Goal: Find specific page/section: Find specific page/section

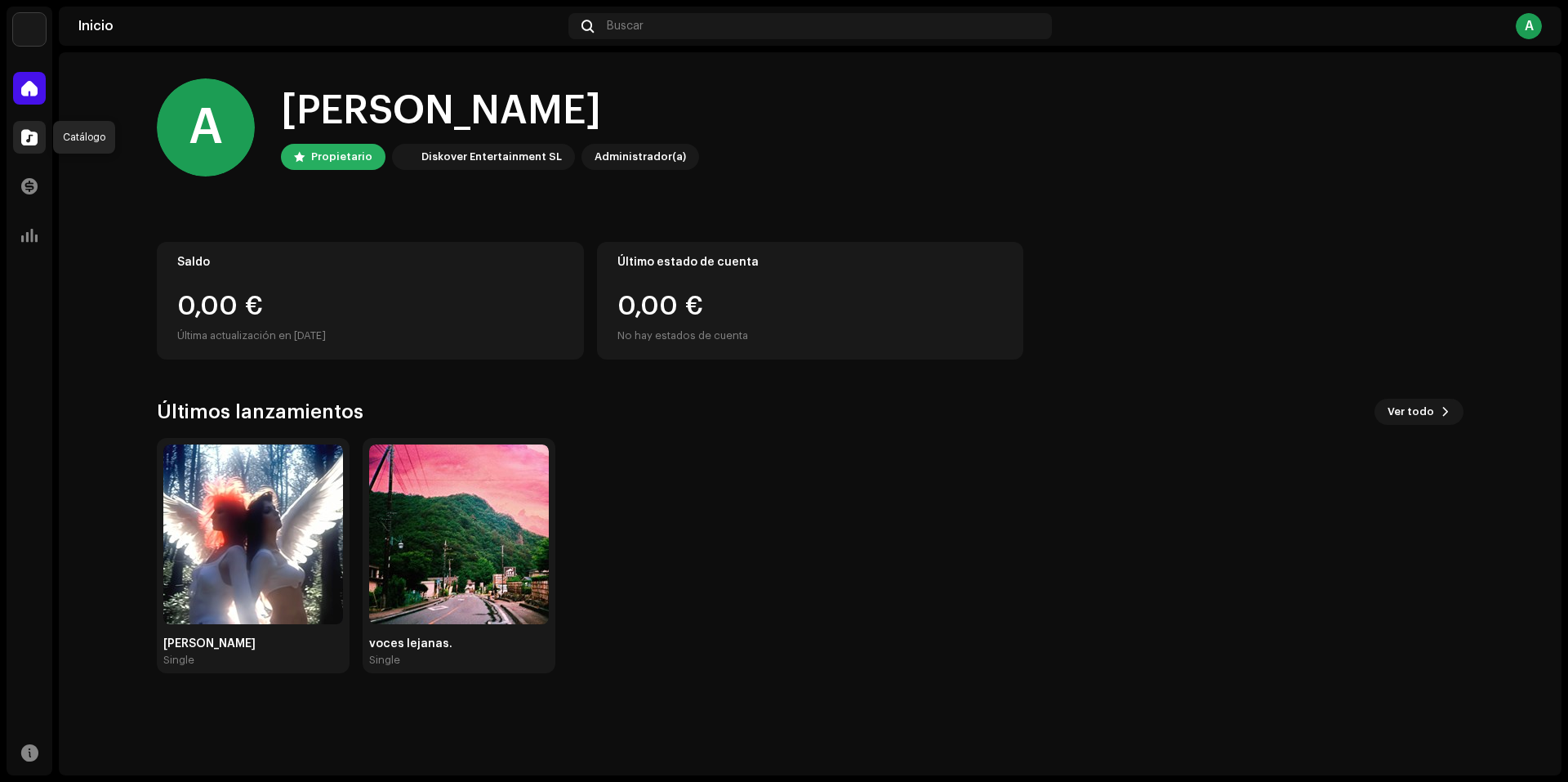
click at [18, 135] on div at bounding box center [29, 137] width 32 height 32
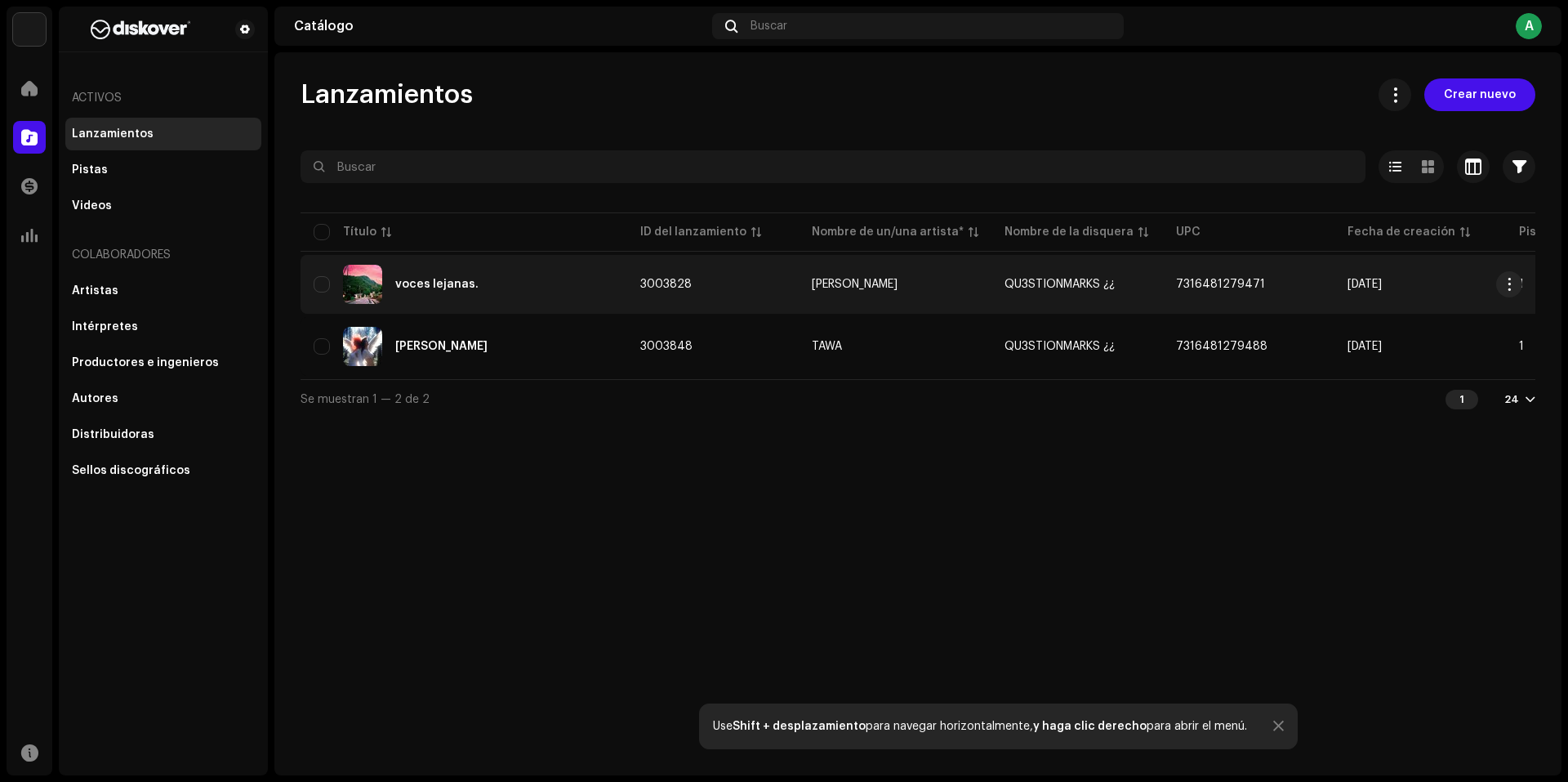
click at [521, 283] on div "voces lejanas." at bounding box center [464, 284] width 301 height 39
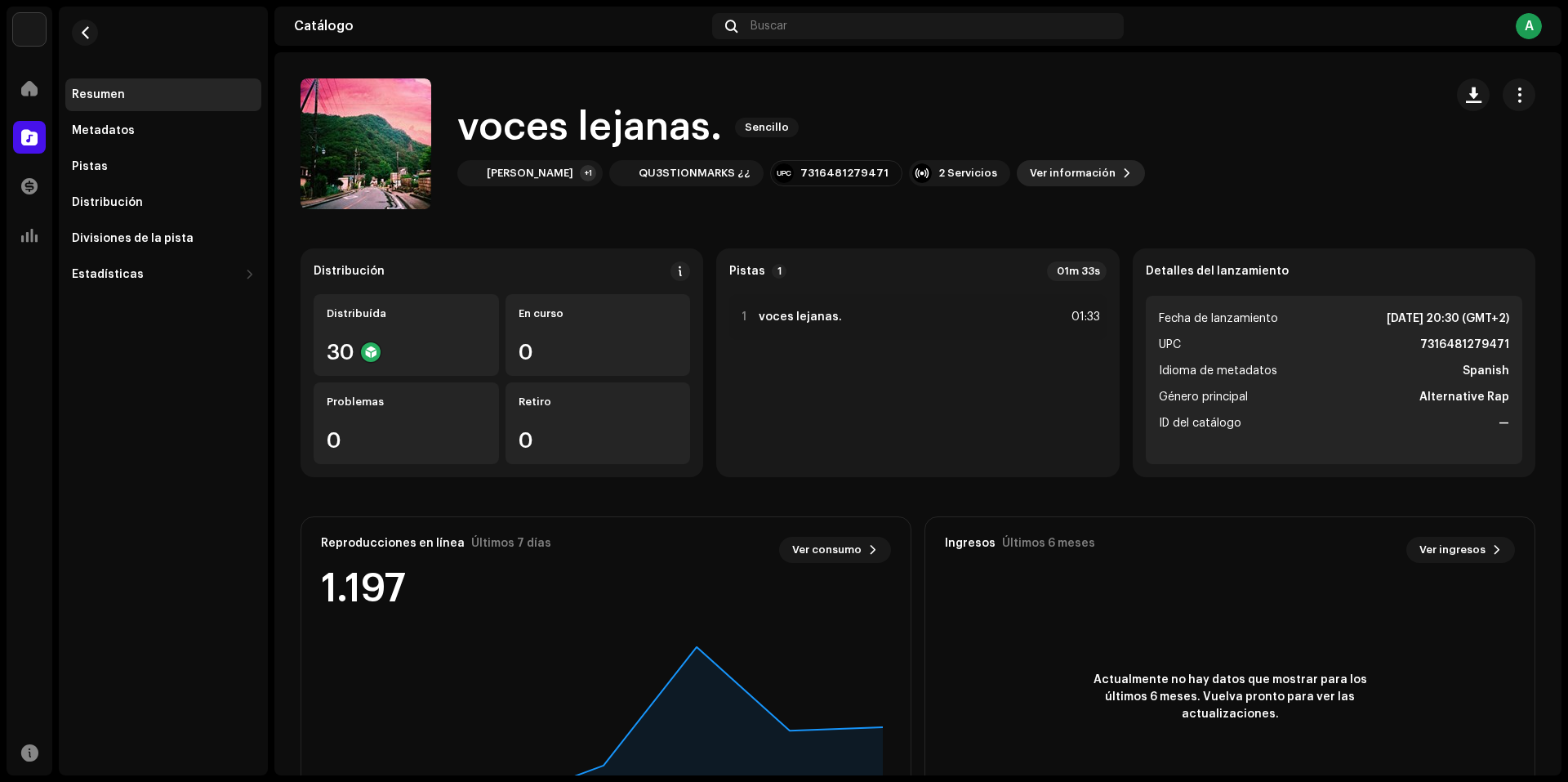
click at [1123, 175] on span at bounding box center [1127, 173] width 10 height 13
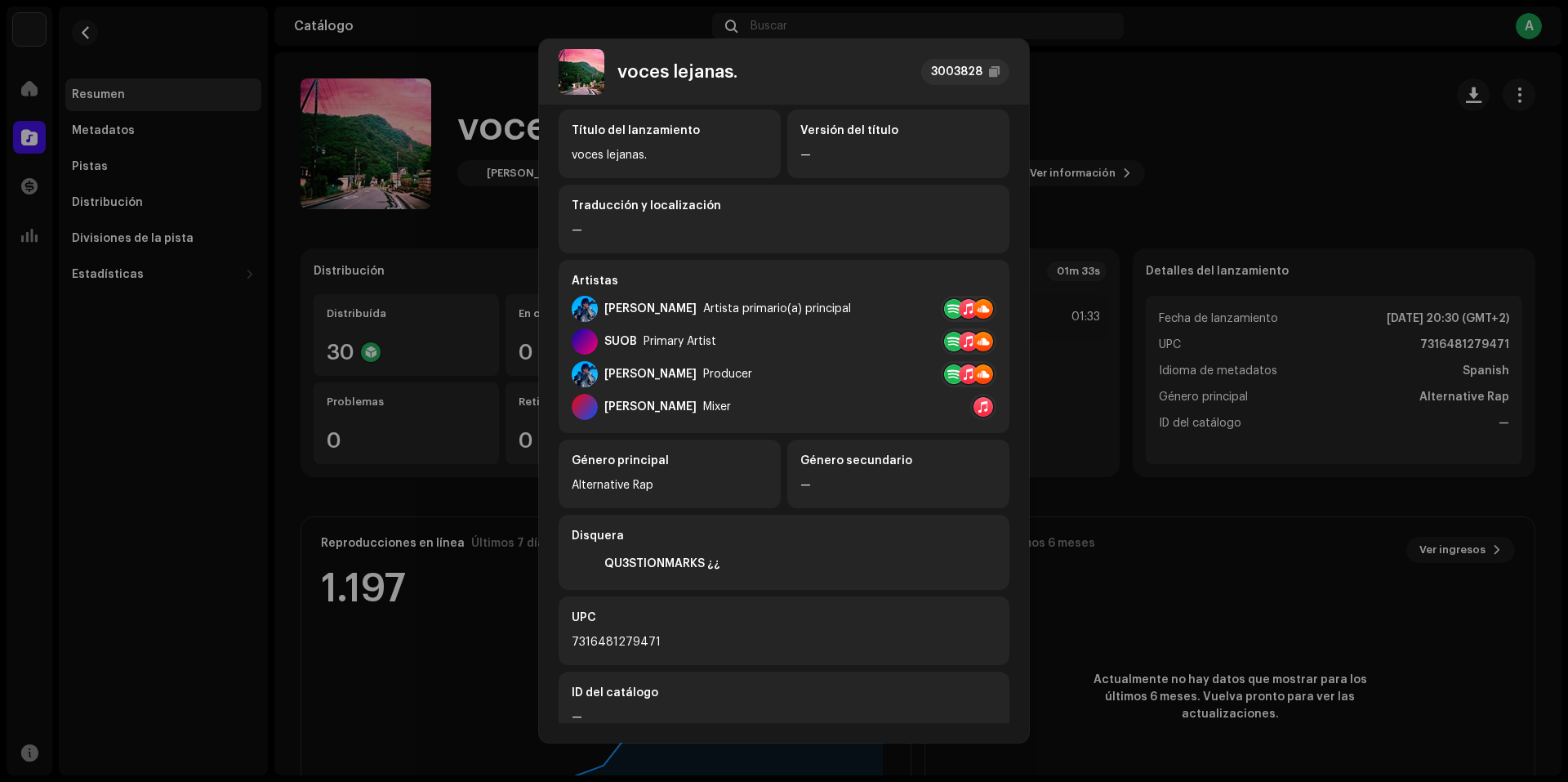
scroll to position [260, 0]
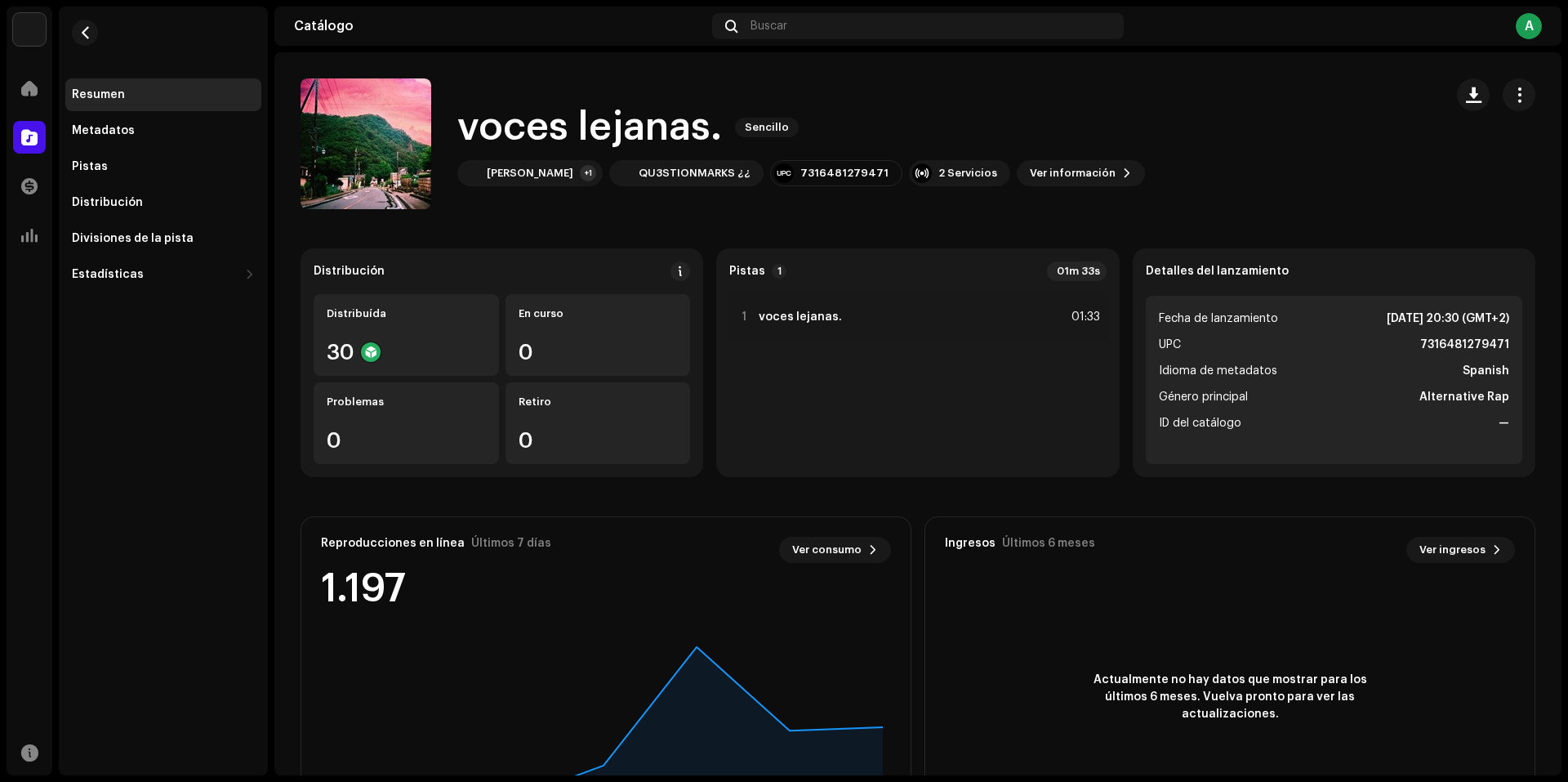
drag, startPoint x: 1390, startPoint y: 123, endPoint x: 1447, endPoint y: 120, distance: 57.1
click at [1388, 124] on div "voces lejanas. 3003828 Metadatos Distribución Idioma de metadatos Spanish Títul…" at bounding box center [784, 391] width 1568 height 782
click at [1512, 93] on span "button" at bounding box center [1520, 95] width 16 height 13
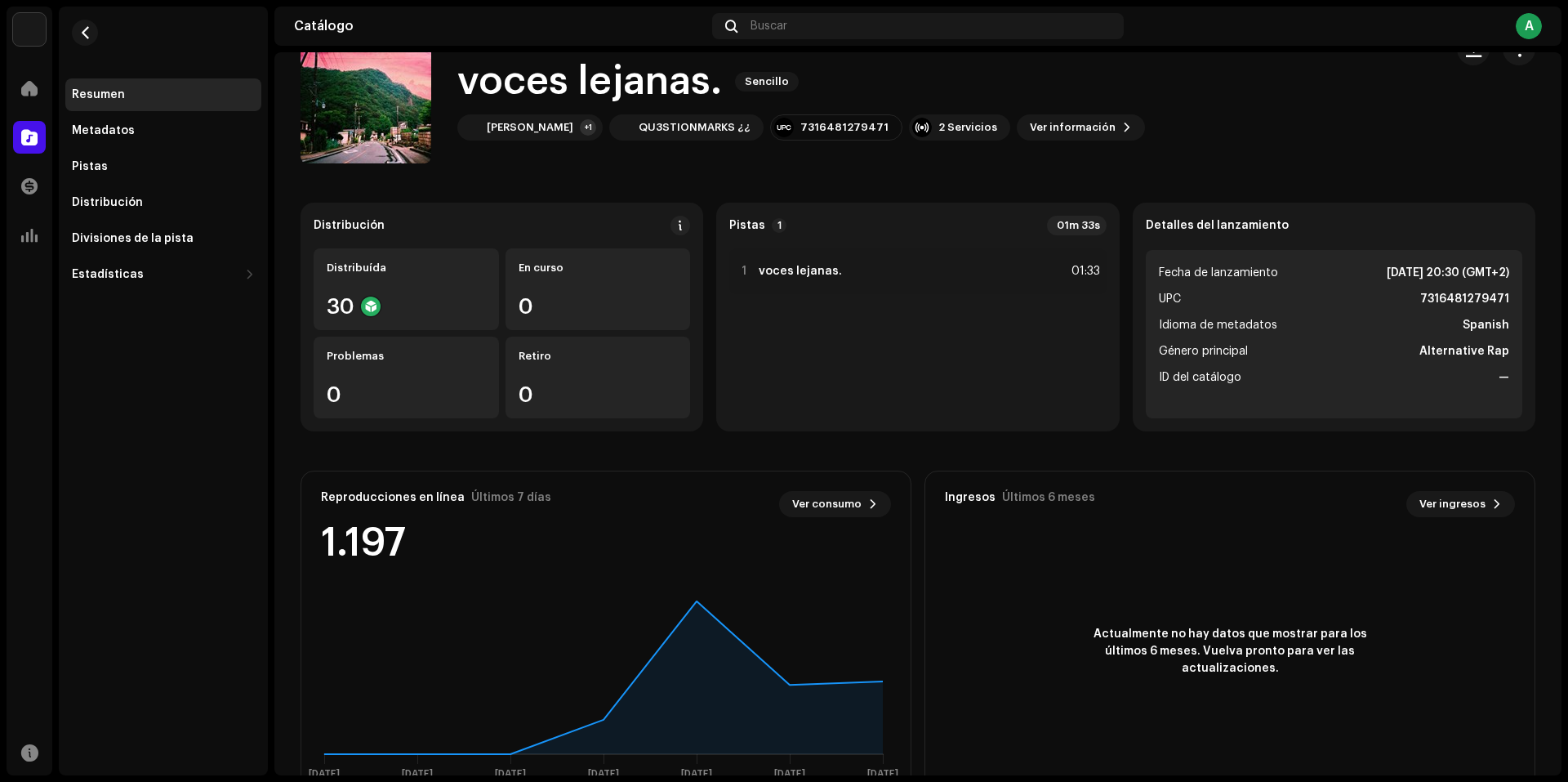
scroll to position [0, 0]
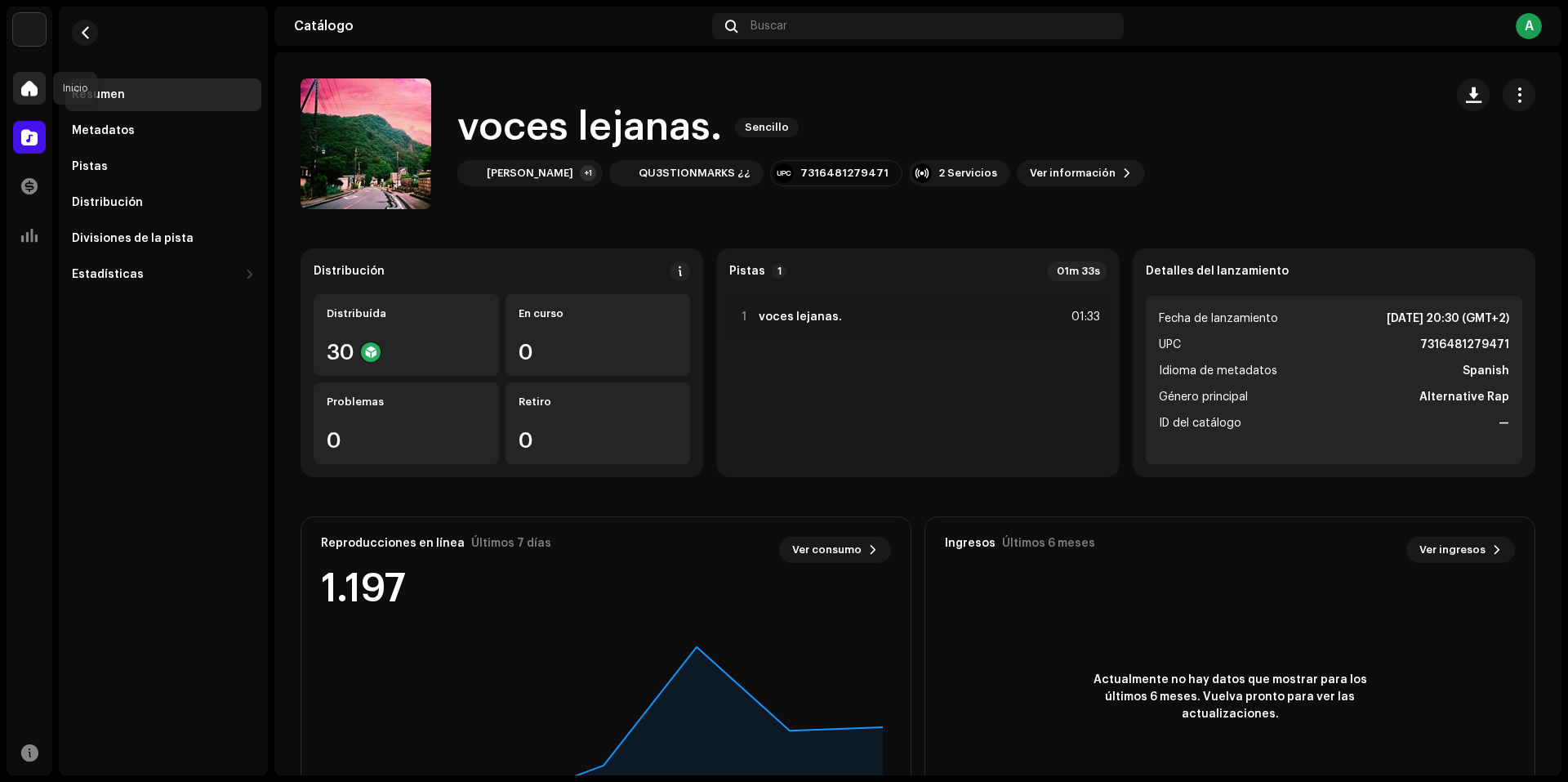
click at [26, 84] on span at bounding box center [29, 88] width 17 height 13
